Goal: Feedback & Contribution: Contribute content

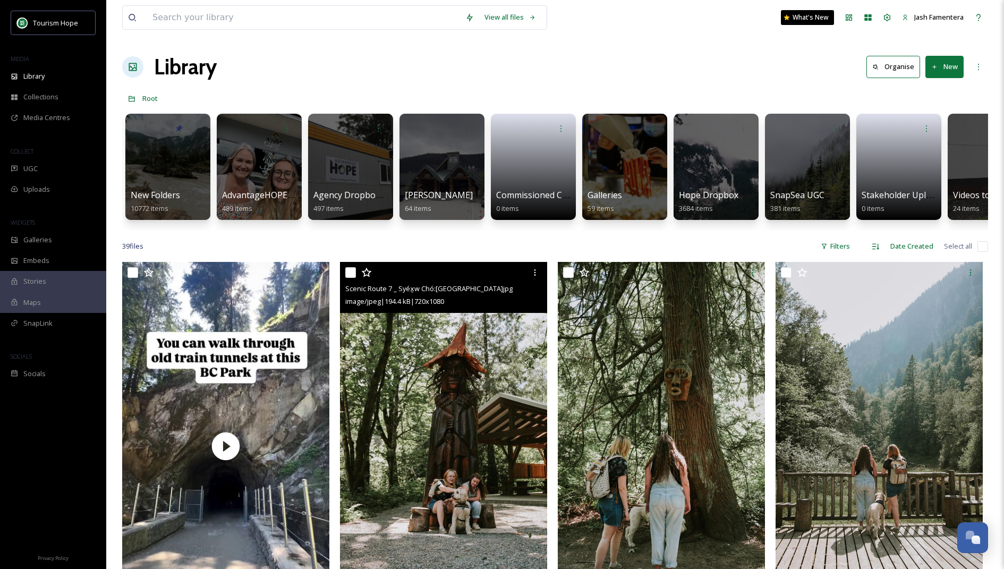
scroll to position [49, 0]
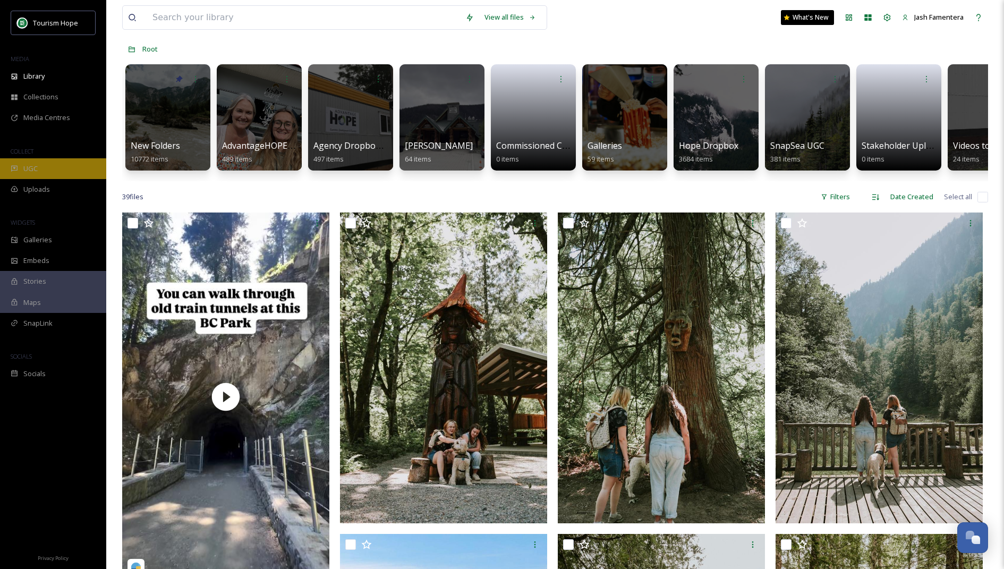
click at [55, 158] on div "UGC" at bounding box center [53, 168] width 106 height 21
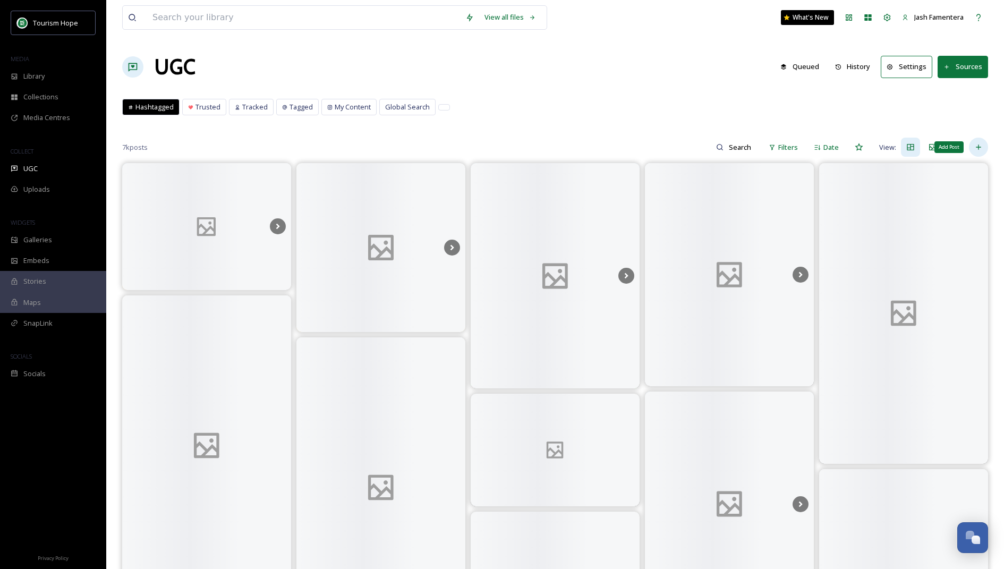
click at [982, 150] on icon at bounding box center [978, 147] width 9 height 9
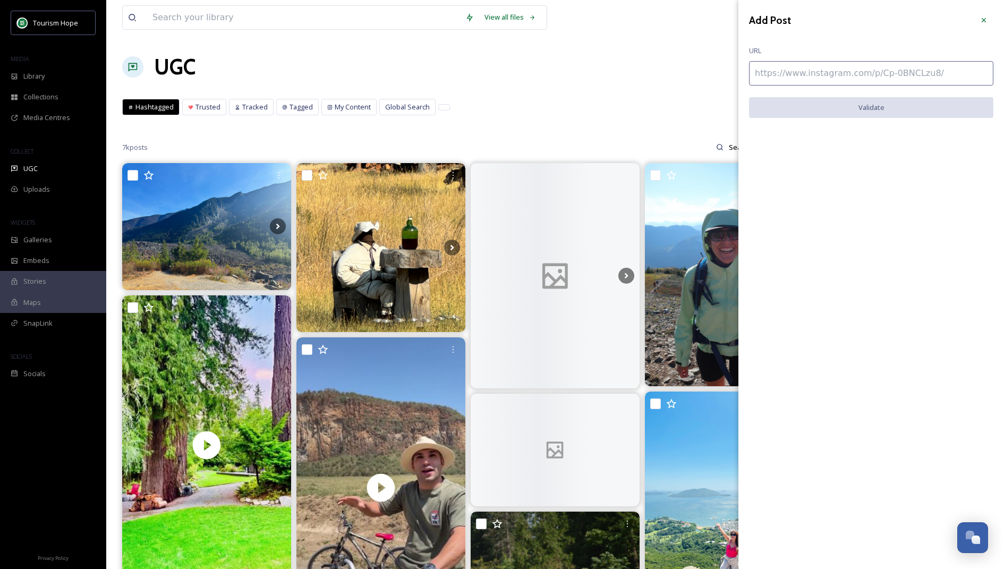
click at [851, 71] on input at bounding box center [871, 73] width 244 height 24
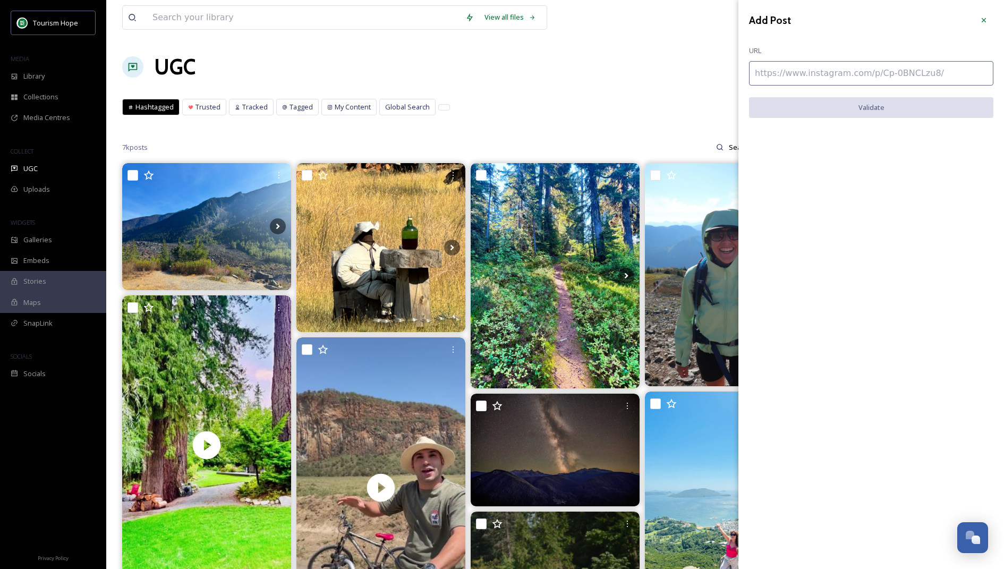
paste input "[URL][DOMAIN_NAME]"
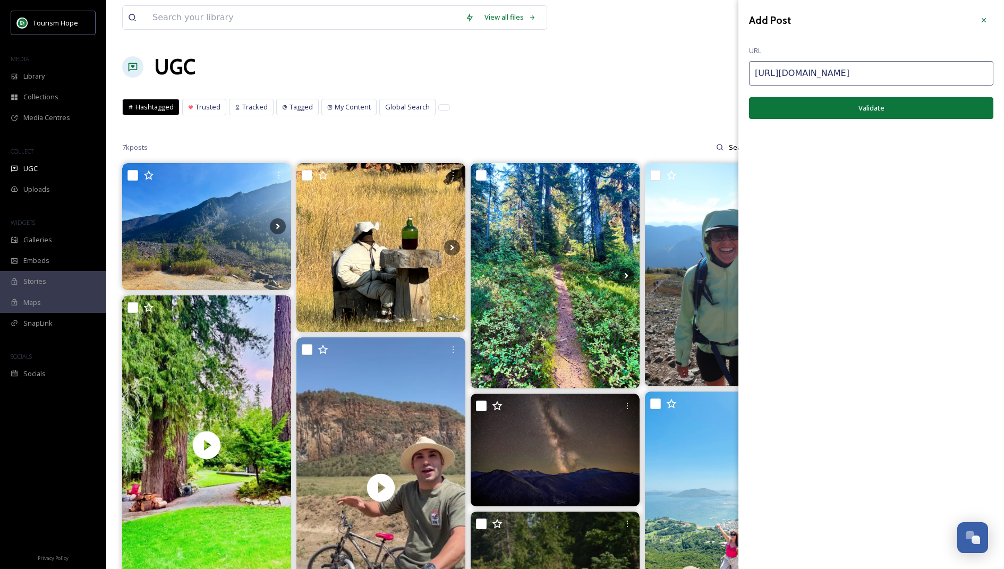
type input "[URL][DOMAIN_NAME]"
click at [865, 95] on div "Add Post URL [URL][DOMAIN_NAME] Validate" at bounding box center [871, 73] width 266 height 146
click at [861, 99] on button "Validate" at bounding box center [871, 108] width 244 height 22
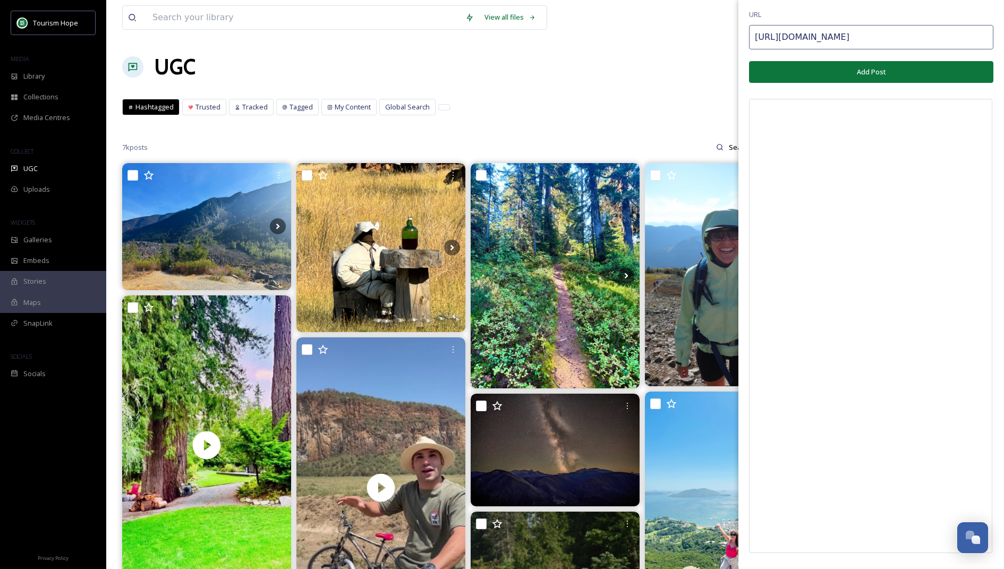
click at [838, 69] on button "Add Post" at bounding box center [871, 72] width 244 height 22
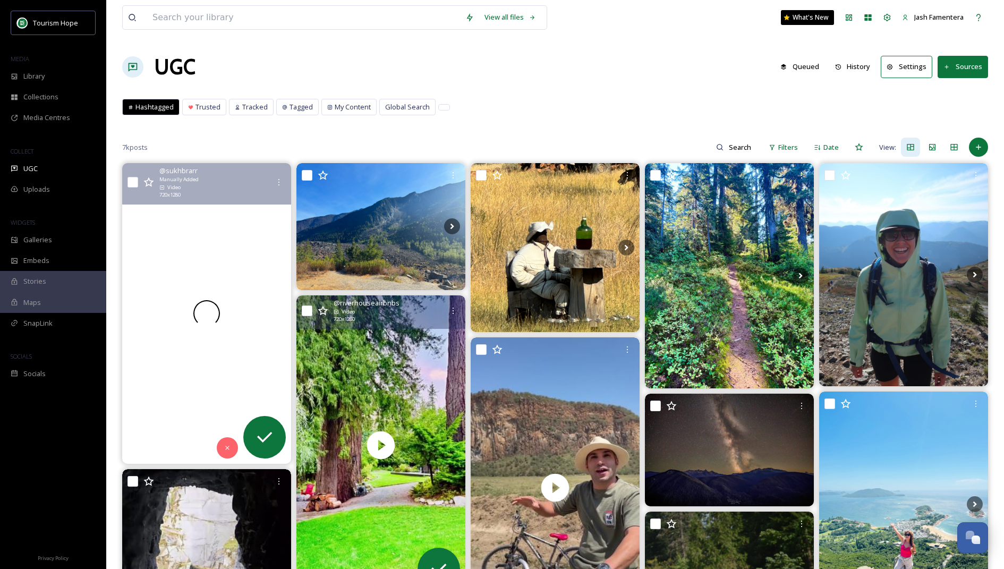
click at [212, 251] on video "📍Flood Falls\a#floodfalls #hope #hopetrails2025 #exploreHCC \atourismhcc hopemo…" at bounding box center [206, 313] width 169 height 300
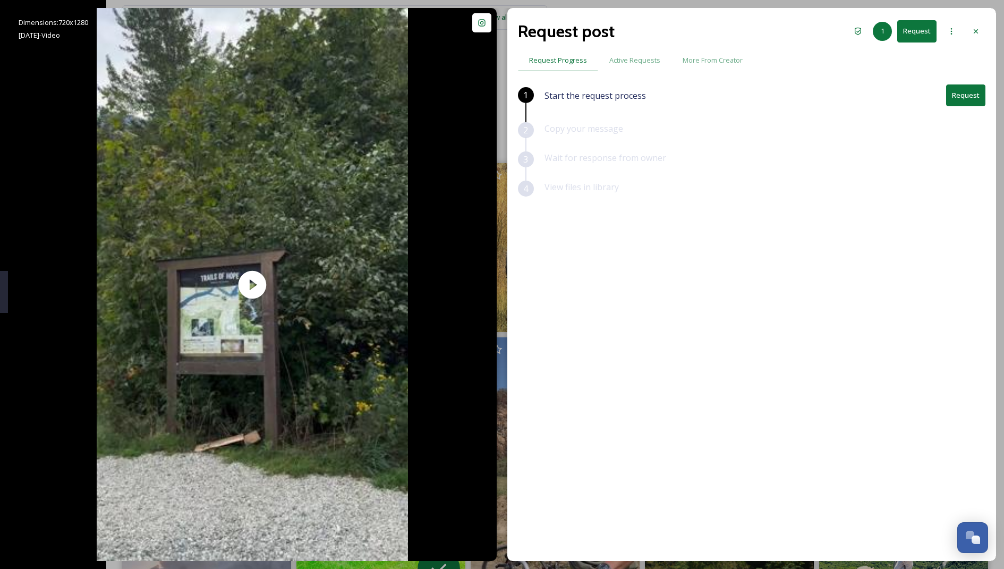
click at [970, 97] on button "Request" at bounding box center [965, 95] width 39 height 22
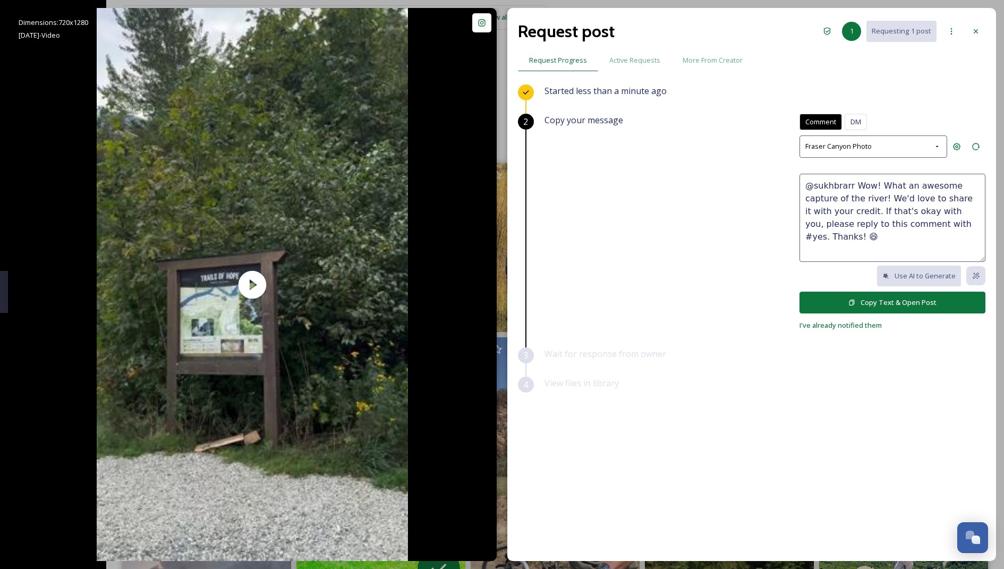
click at [812, 206] on textarea "@sukhbrarr Wow! What an awesome capture of the river! We'd love to share it wit…" at bounding box center [893, 218] width 186 height 88
drag, startPoint x: 855, startPoint y: 183, endPoint x: 851, endPoint y: 198, distance: 15.3
click at [851, 198] on textarea "@sukhbrarr Wow! What an awesome capture of the river! We'd love to share it wit…" at bounding box center [893, 218] width 186 height 88
click at [887, 220] on textarea "@sukhbrarr Love this video! We'd love to share it with your credit. If that's o…" at bounding box center [893, 218] width 186 height 88
drag, startPoint x: 914, startPoint y: 184, endPoint x: 896, endPoint y: 194, distance: 21.0
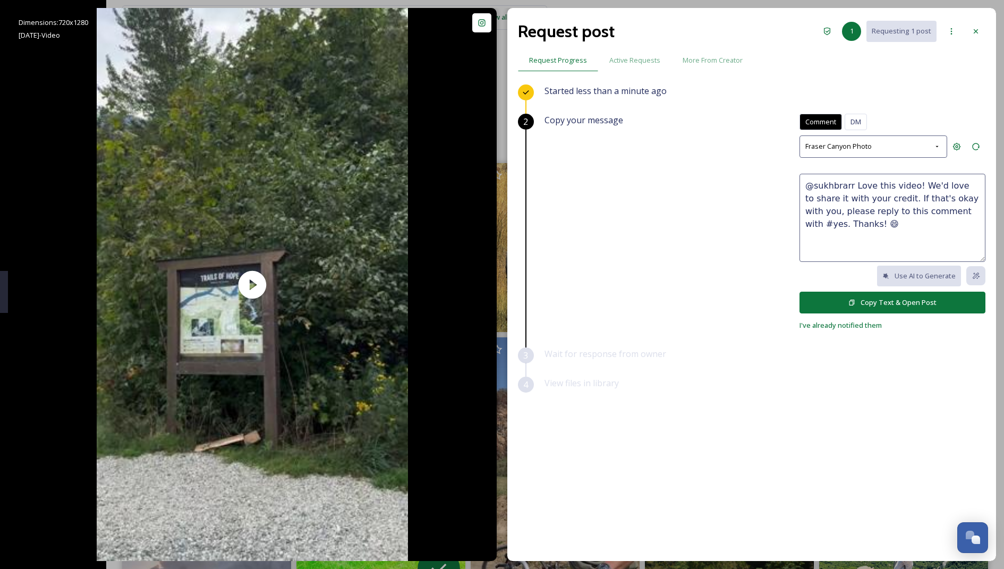
click at [896, 194] on textarea "@sukhbrarr Love this video! We'd love to share it with your credit. If that's o…" at bounding box center [893, 218] width 186 height 88
click at [911, 186] on textarea "@sukhbrarr Love this video! Can we share this with your credit? If that's okay …" at bounding box center [893, 218] width 186 height 88
click at [863, 206] on textarea "@sukhbrarr Love this video! 😍 Can we share this with your credit? If that's oka…" at bounding box center [893, 218] width 186 height 88
type textarea "@sukhbrarr Love this video! 😍 Can we share this with your credit? If that's oka…"
click at [876, 293] on button "Copy Text & Open Post" at bounding box center [893, 303] width 186 height 22
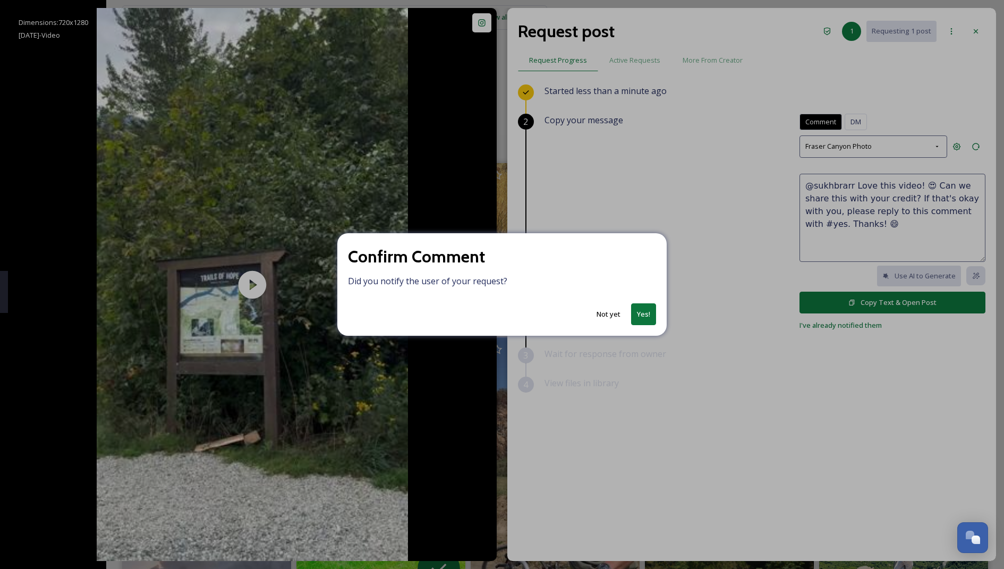
click at [642, 311] on button "Yes!" at bounding box center [643, 314] width 25 height 22
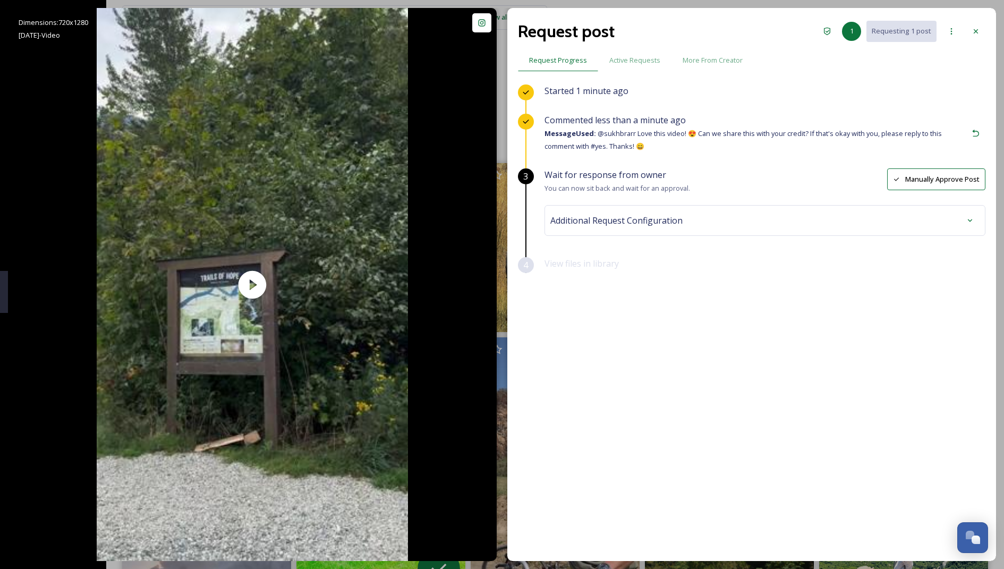
click at [727, 209] on div "Additional Request Configuration" at bounding box center [765, 220] width 441 height 31
click at [678, 225] on span "Additional Request Configuration" at bounding box center [616, 220] width 132 height 13
click at [626, 311] on div "No tags" at bounding box center [765, 305] width 424 height 24
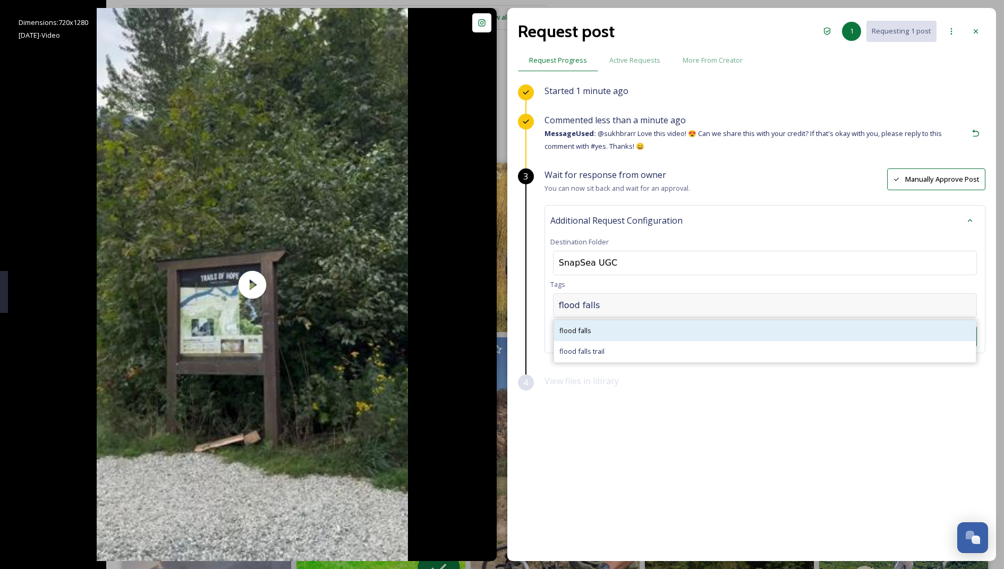
type input "flood falls"
click at [610, 332] on div "flood falls" at bounding box center [765, 330] width 422 height 21
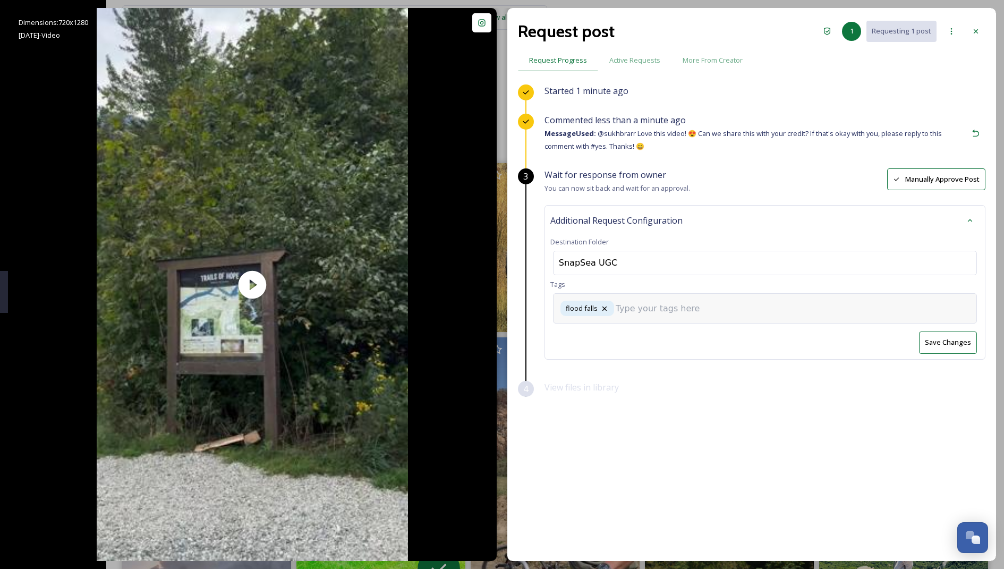
click at [639, 315] on div "flood falls" at bounding box center [765, 308] width 424 height 30
type input "w"
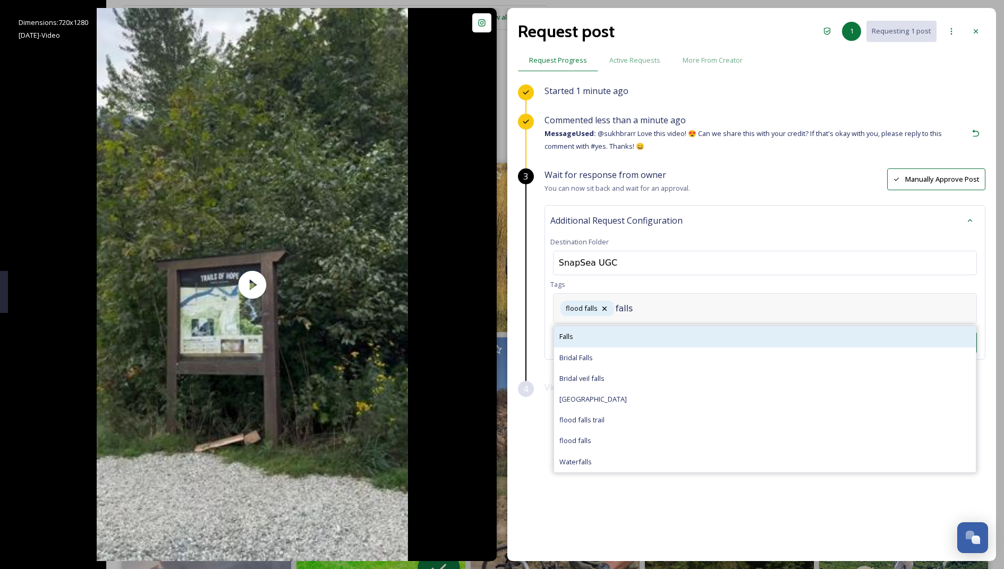
type input "falls"
click at [597, 333] on div "Falls" at bounding box center [765, 336] width 422 height 21
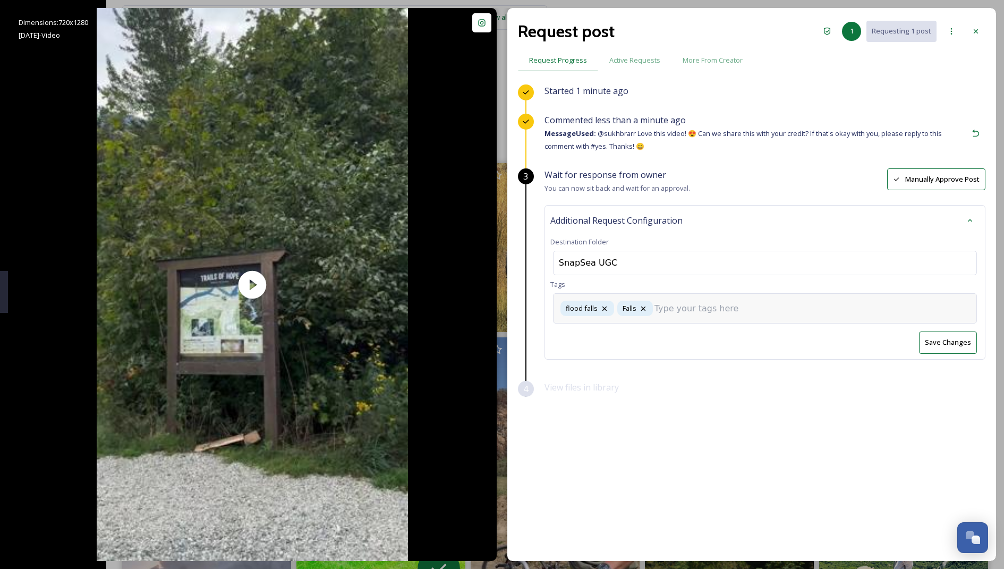
click at [682, 305] on input at bounding box center [708, 308] width 106 height 13
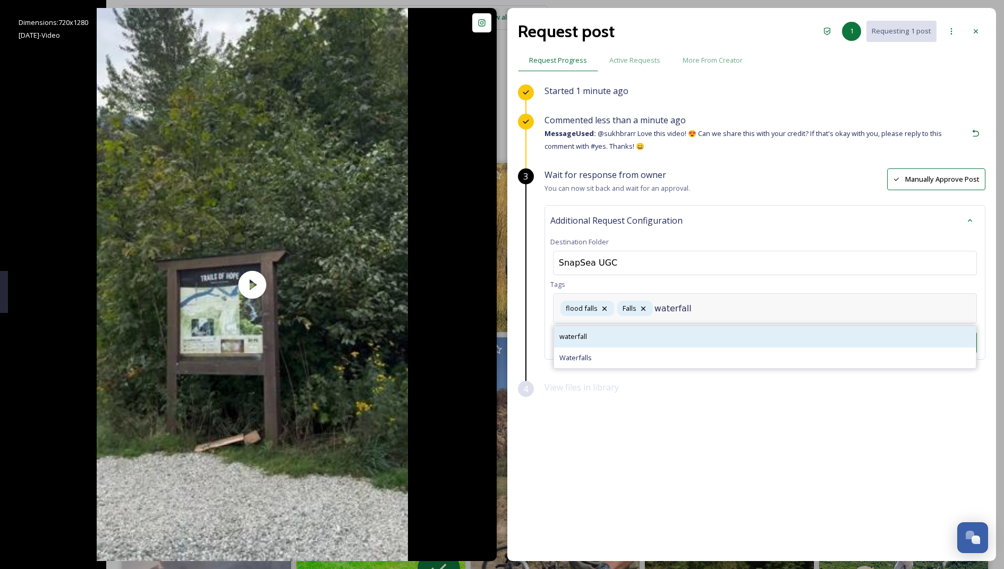
type input "waterfall"
click at [676, 326] on div "waterfall" at bounding box center [765, 336] width 422 height 21
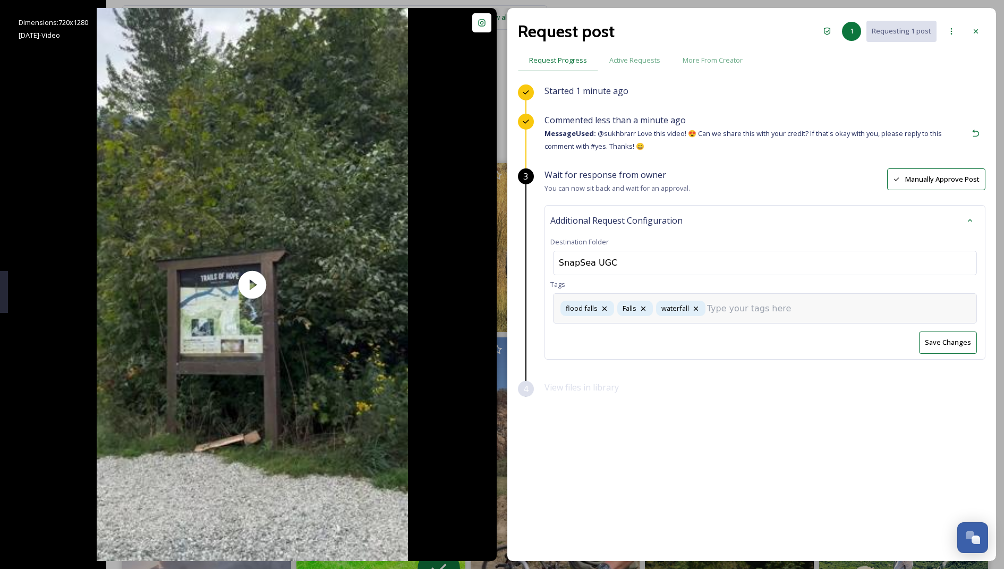
click at [734, 309] on input at bounding box center [760, 308] width 106 height 13
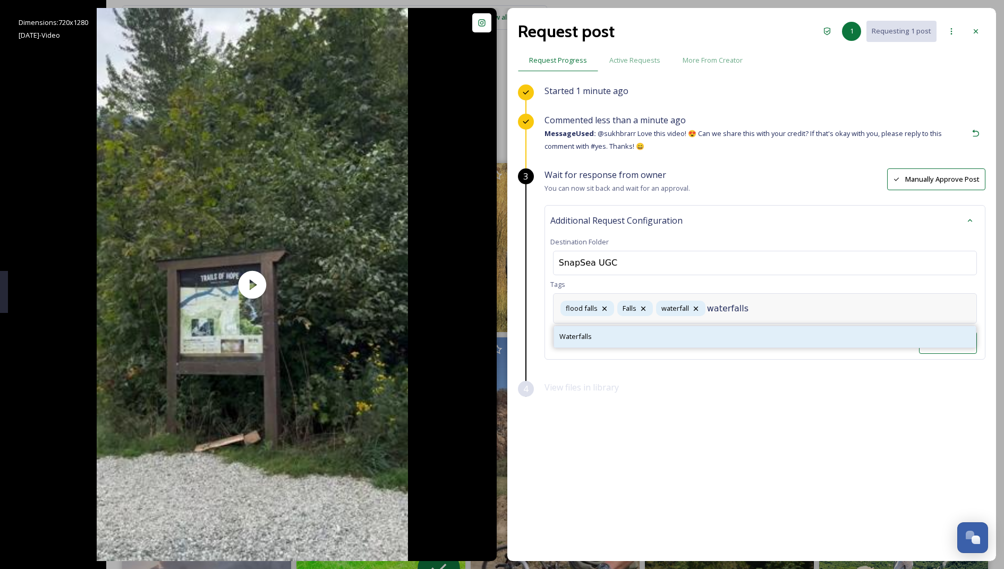
type input "waterfalls"
click at [634, 341] on div "Waterfalls" at bounding box center [765, 336] width 422 height 21
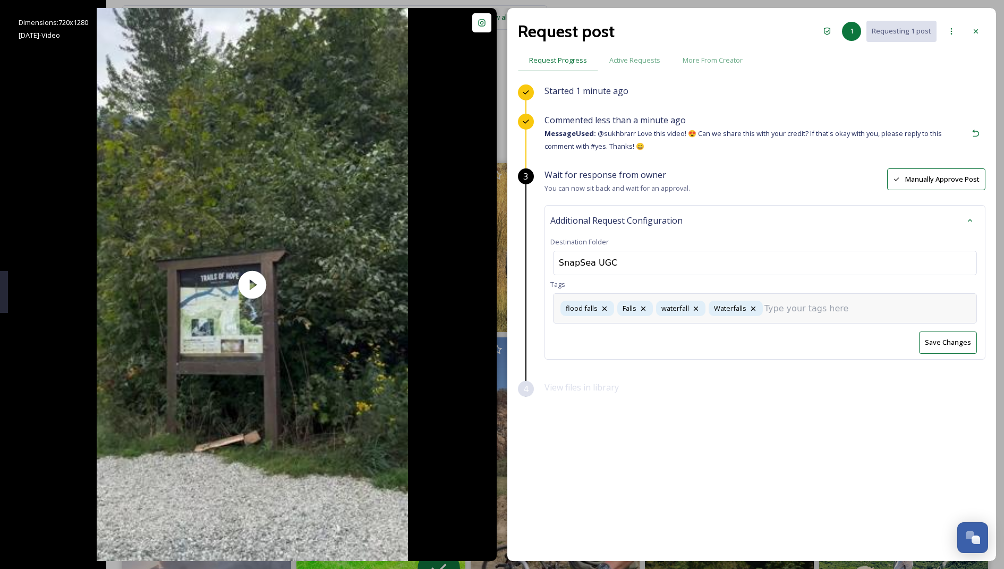
click at [938, 344] on button "Save Changes" at bounding box center [948, 343] width 58 height 22
click at [865, 306] on div "flood falls Falls waterfall Waterfalls" at bounding box center [765, 308] width 424 height 30
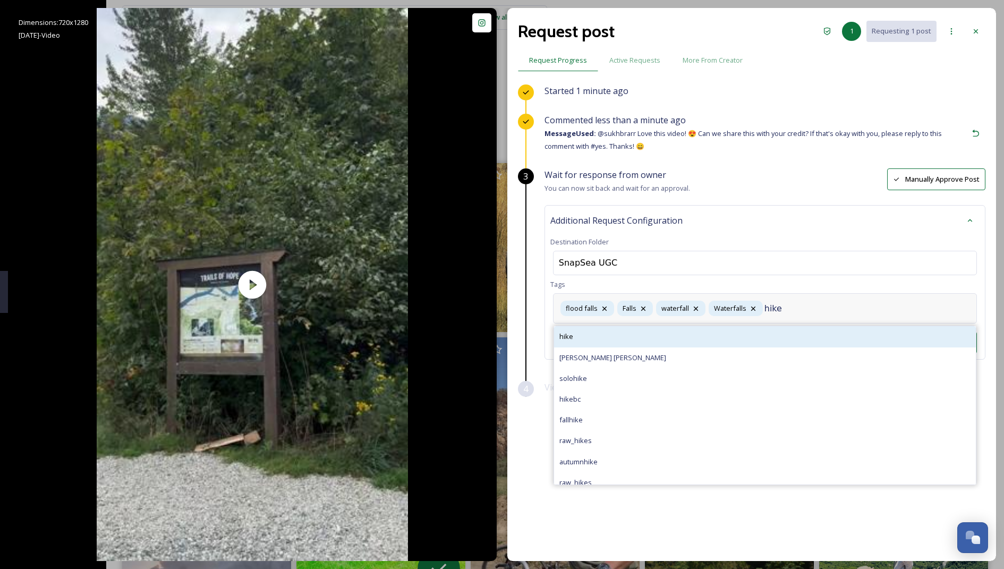
type input "hike"
click at [706, 328] on div "hike" at bounding box center [765, 336] width 422 height 21
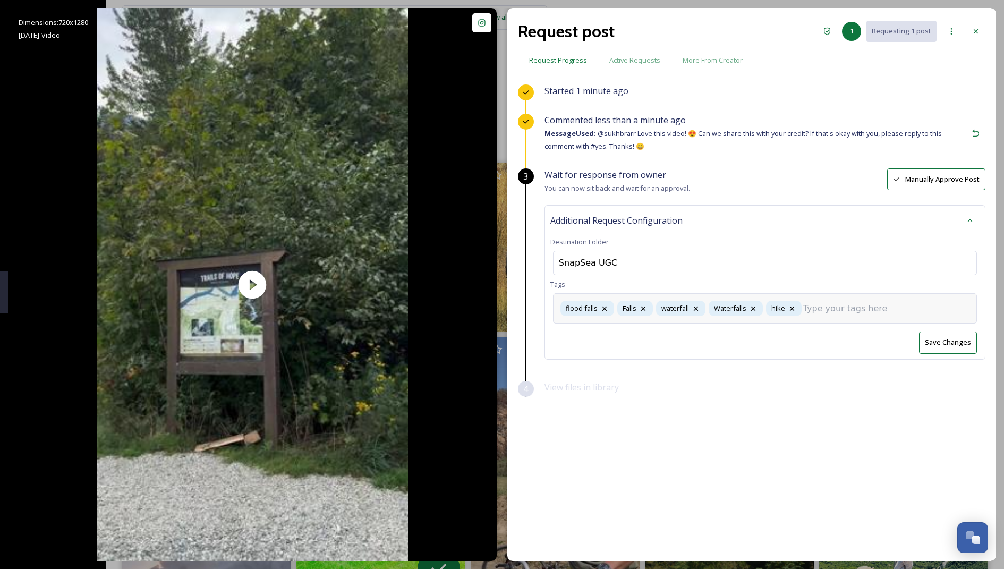
click at [946, 344] on button "Save Changes" at bounding box center [948, 343] width 58 height 22
click at [980, 34] on icon at bounding box center [976, 31] width 9 height 9
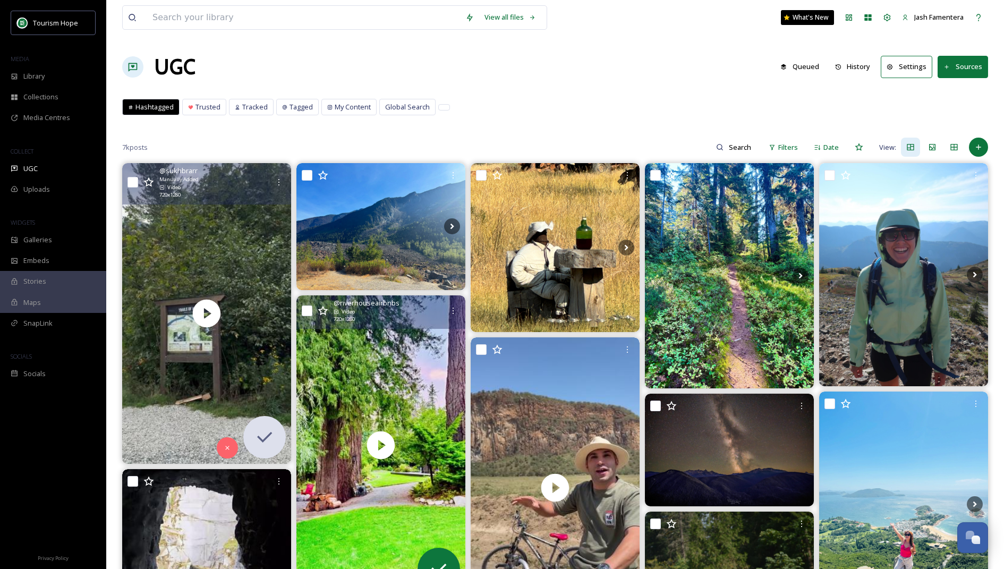
click at [855, 65] on button "History" at bounding box center [853, 66] width 46 height 21
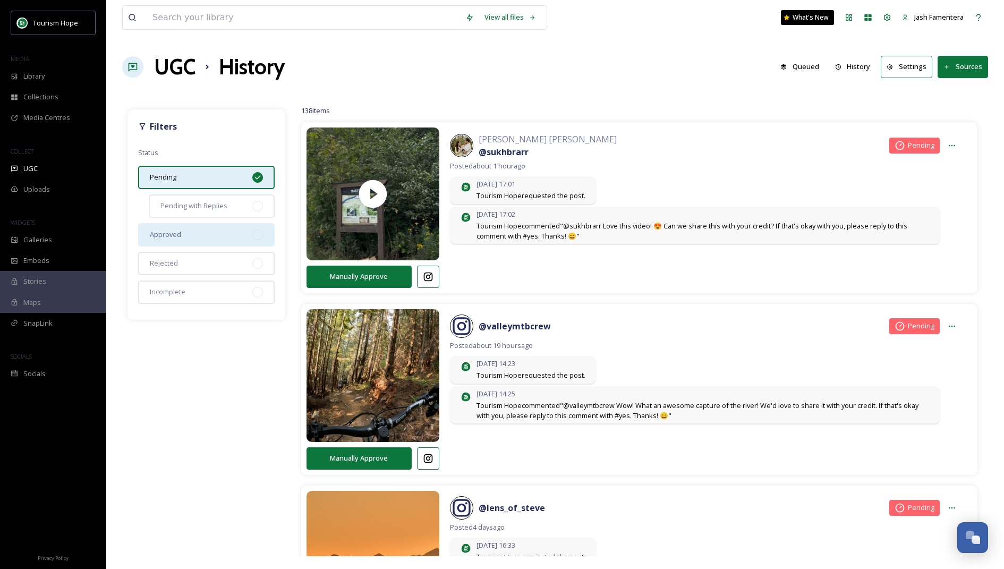
click at [180, 228] on div "Approved" at bounding box center [206, 234] width 137 height 23
click at [201, 179] on div "Pending" at bounding box center [206, 177] width 137 height 23
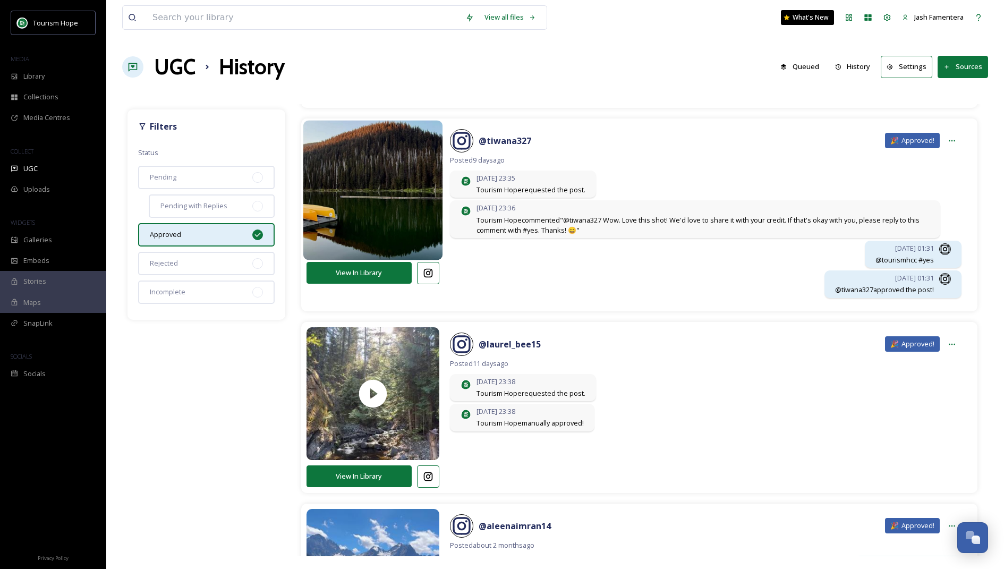
scroll to position [404, 0]
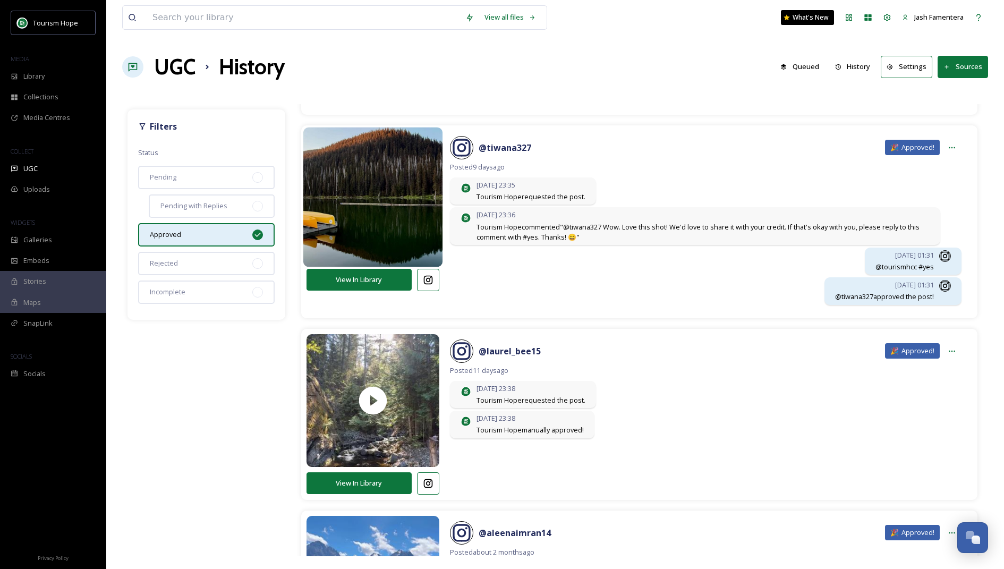
click at [359, 193] on img at bounding box center [373, 196] width 140 height 167
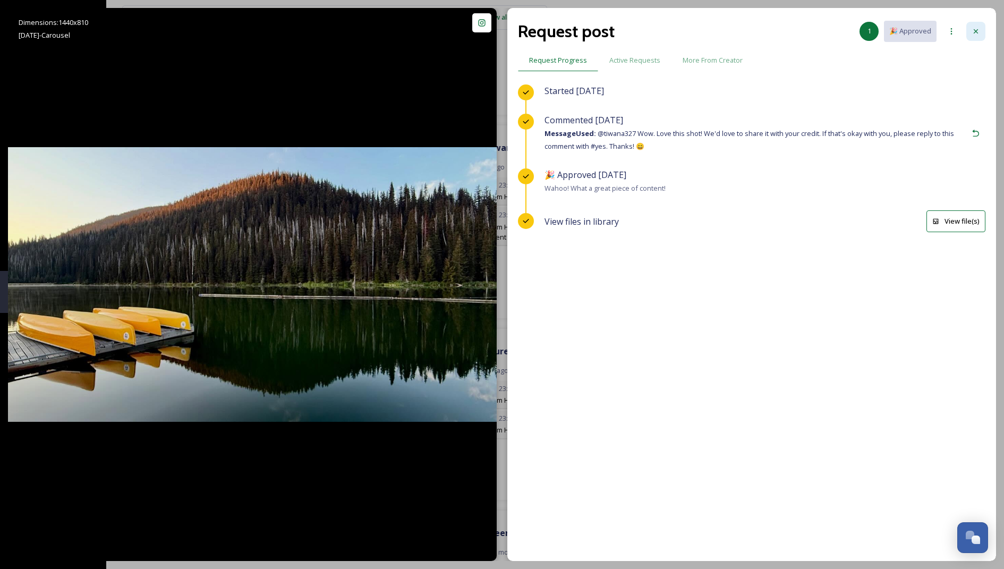
click at [971, 28] on div at bounding box center [975, 31] width 19 height 19
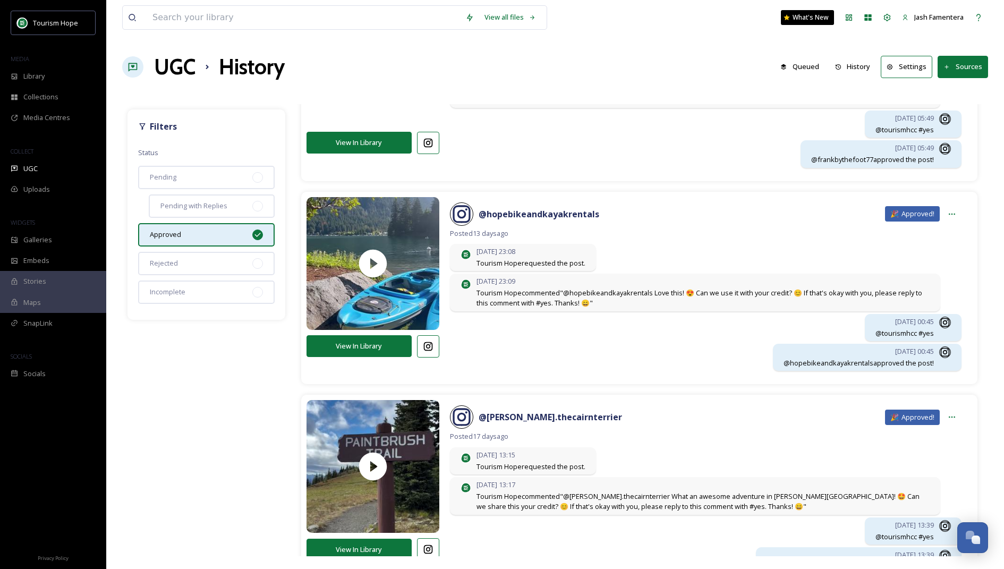
scroll to position [1151, 0]
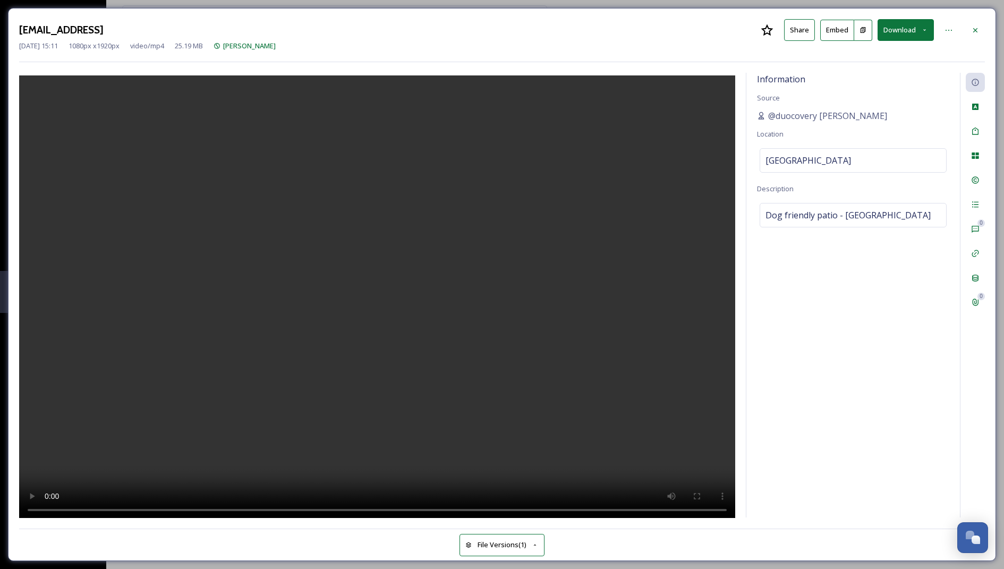
click at [374, 232] on video at bounding box center [377, 298] width 716 height 446
click at [288, 399] on video at bounding box center [377, 298] width 716 height 446
click at [981, 24] on div at bounding box center [975, 30] width 19 height 19
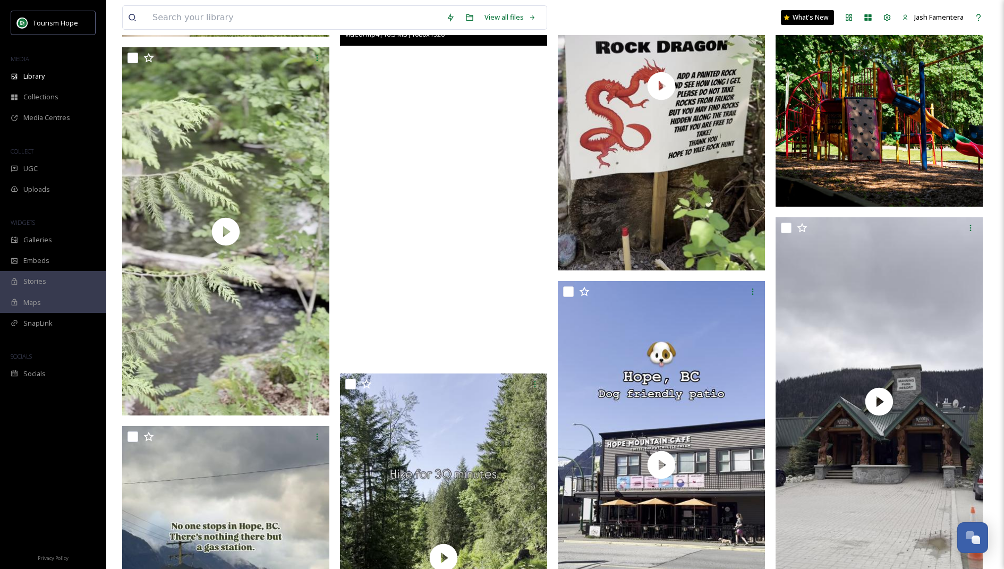
scroll to position [4547, 0]
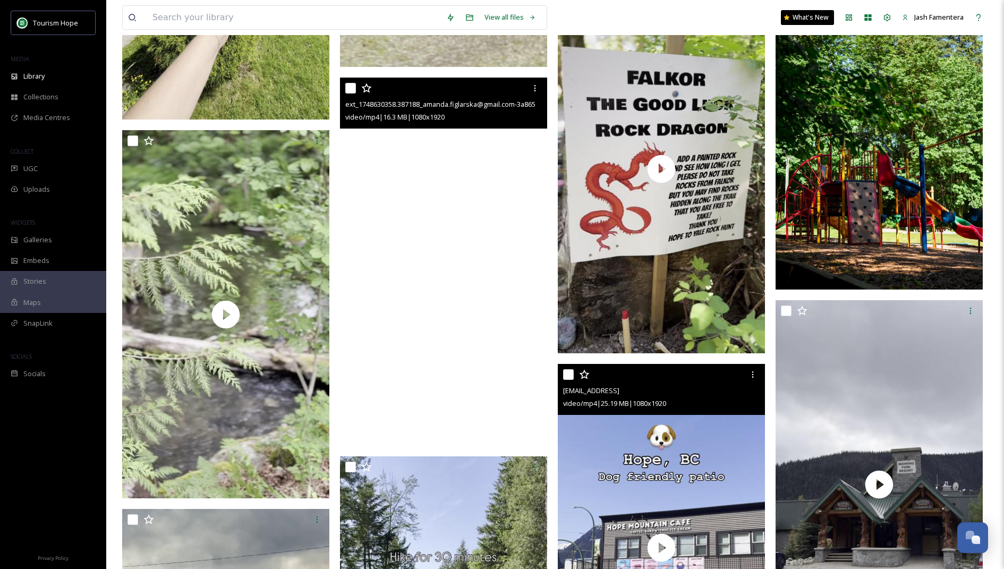
click at [619, 395] on span "ext_1747941068.855307_Amanda.figlarska@gmail.com-8b67e030da4b447f94670ce62cead3…" at bounding box center [591, 391] width 56 height 10
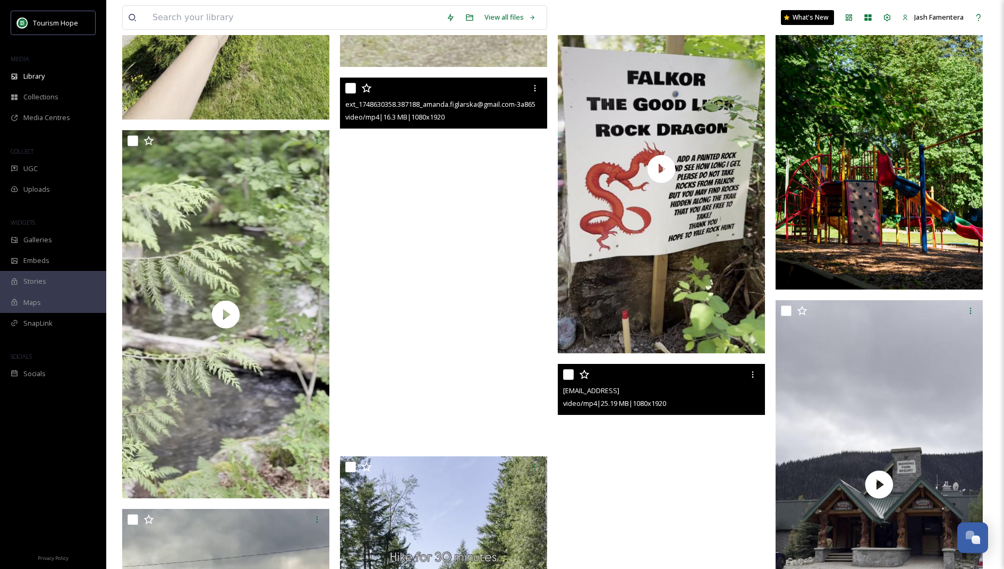
click at [605, 439] on video "ext_1747941068.855307_Amanda.figlarska@gmail.com-8b67e030da4b447f94670ce62cead3…" at bounding box center [661, 548] width 207 height 368
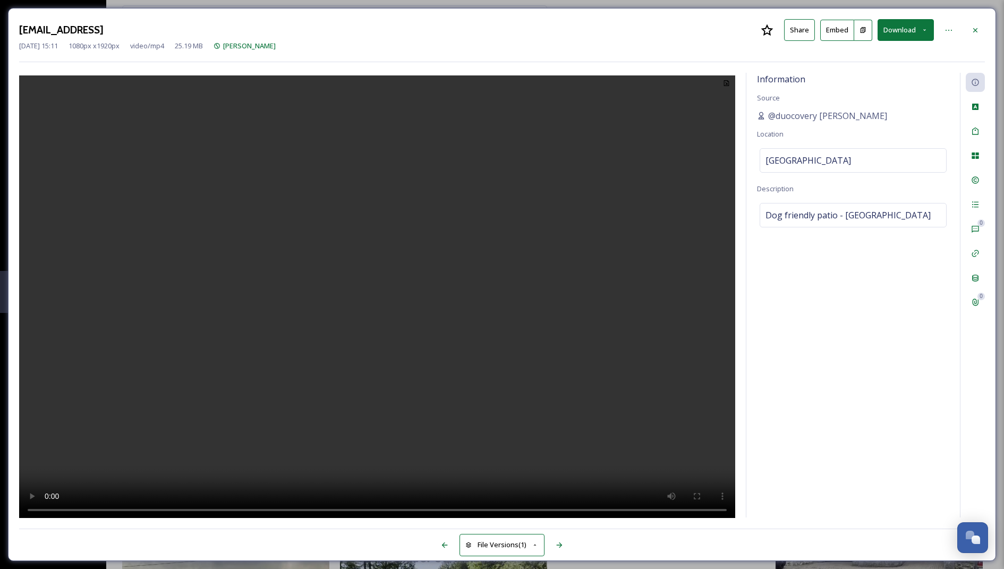
click at [363, 321] on video at bounding box center [377, 298] width 716 height 446
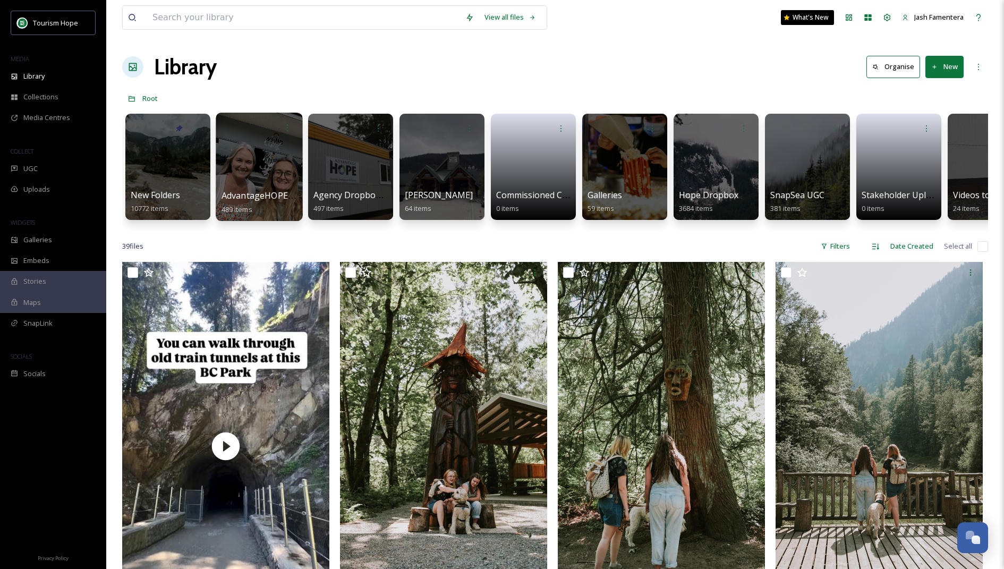
click at [259, 175] on div at bounding box center [259, 167] width 87 height 108
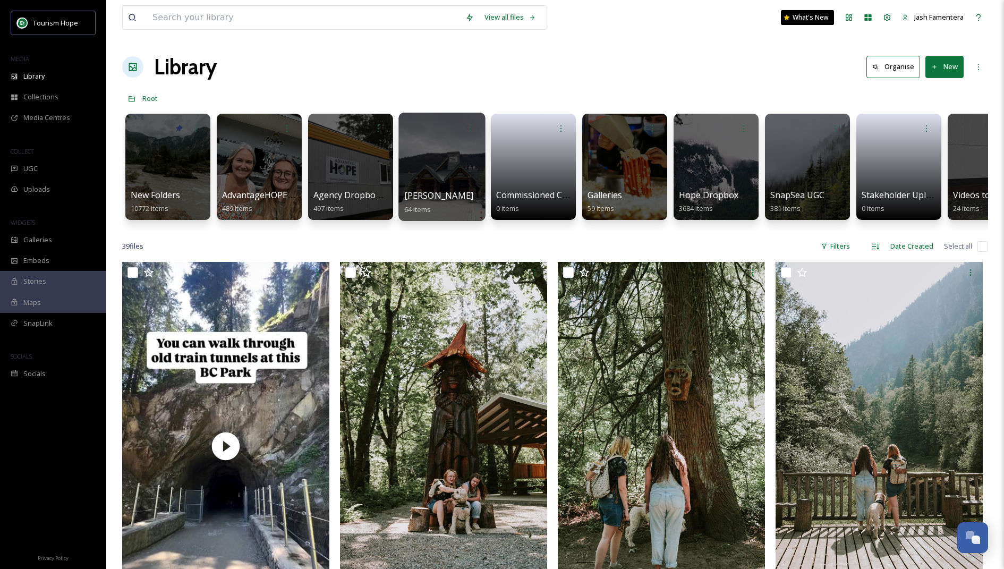
click at [430, 158] on div at bounding box center [441, 167] width 87 height 108
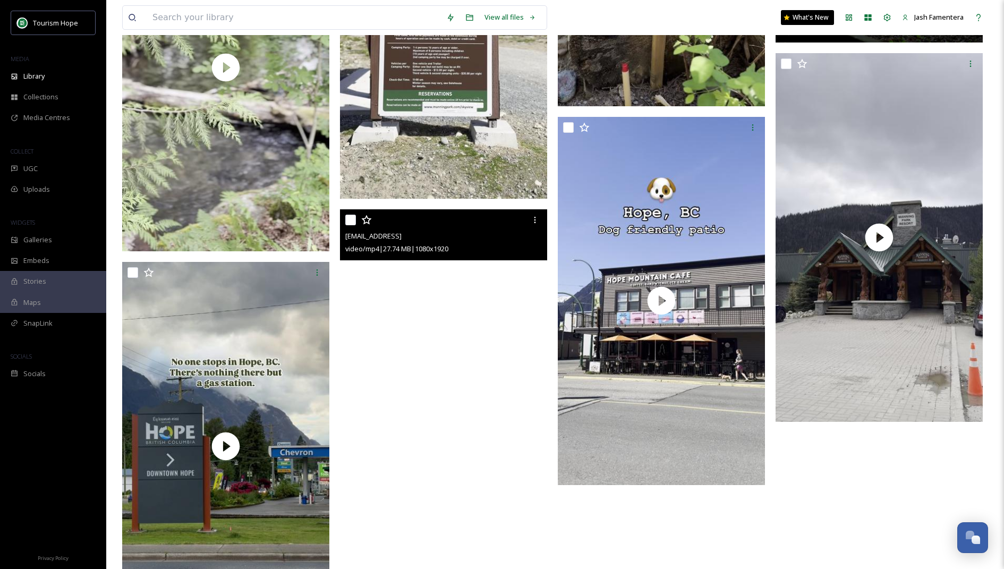
scroll to position [4789, 0]
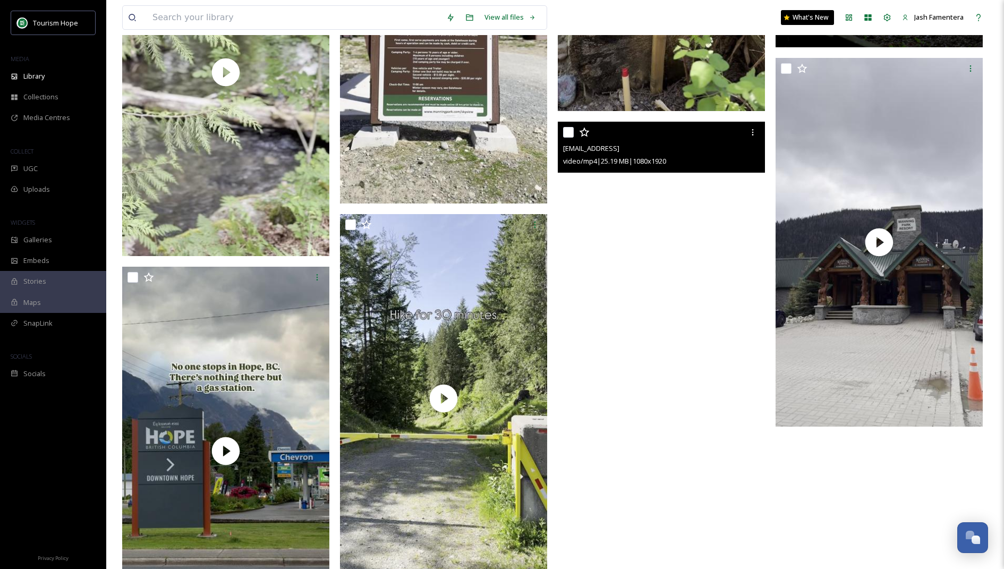
click at [635, 269] on video "ext_1747941068.855307_Amanda.figlarska@gmail.com-8b67e030da4b447f94670ce62cead3…" at bounding box center [661, 306] width 207 height 368
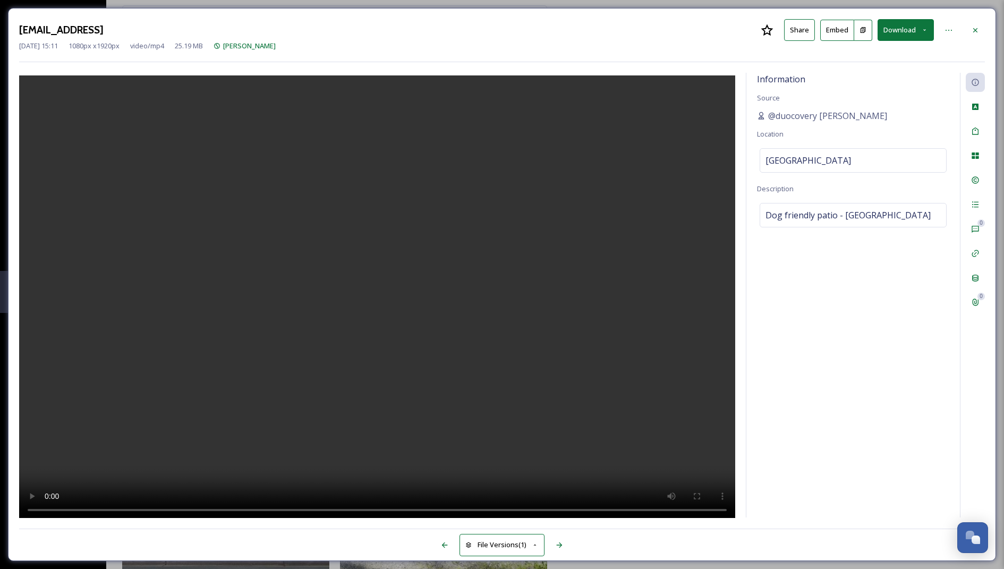
click at [396, 298] on video at bounding box center [377, 298] width 716 height 446
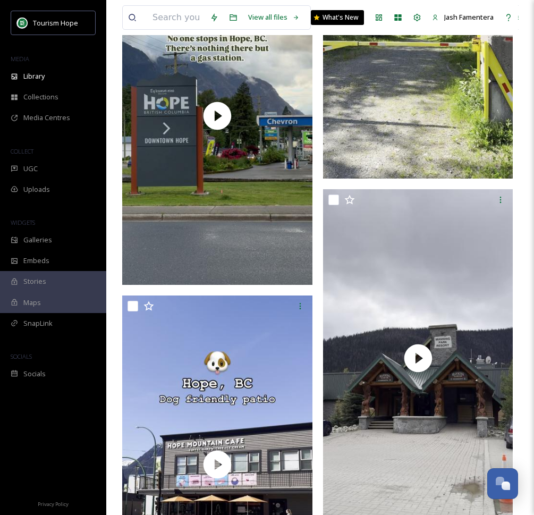
scroll to position [9243, 0]
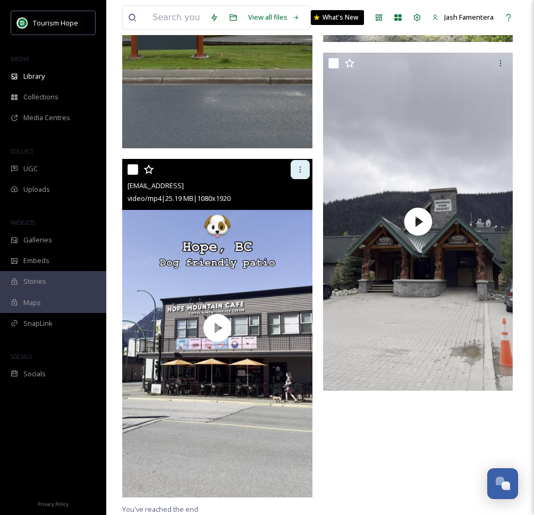
click at [296, 173] on icon at bounding box center [300, 169] width 9 height 9
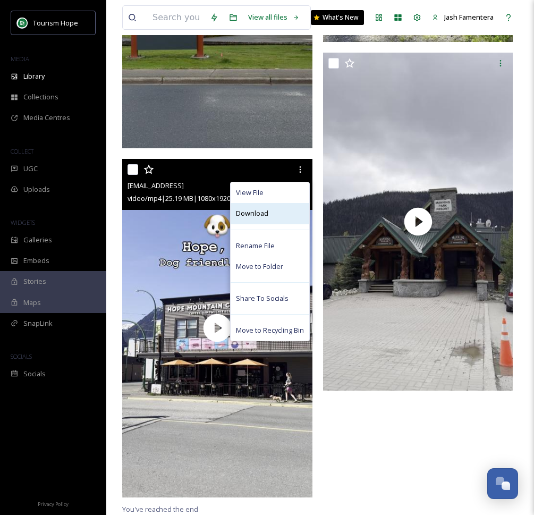
click at [260, 209] on span "Download" at bounding box center [252, 213] width 32 height 10
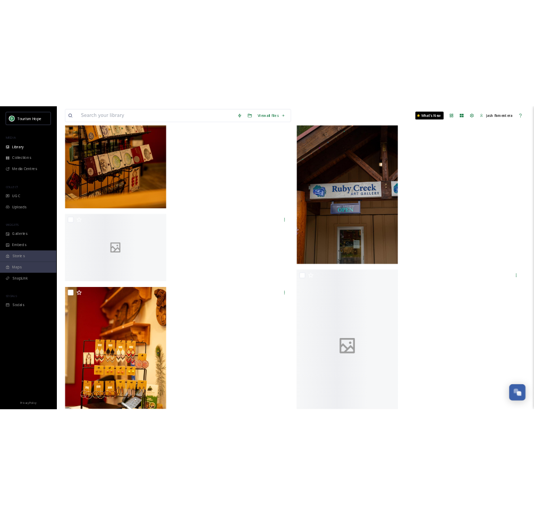
scroll to position [8521, 0]
